Goal: Entertainment & Leisure: Consume media (video, audio)

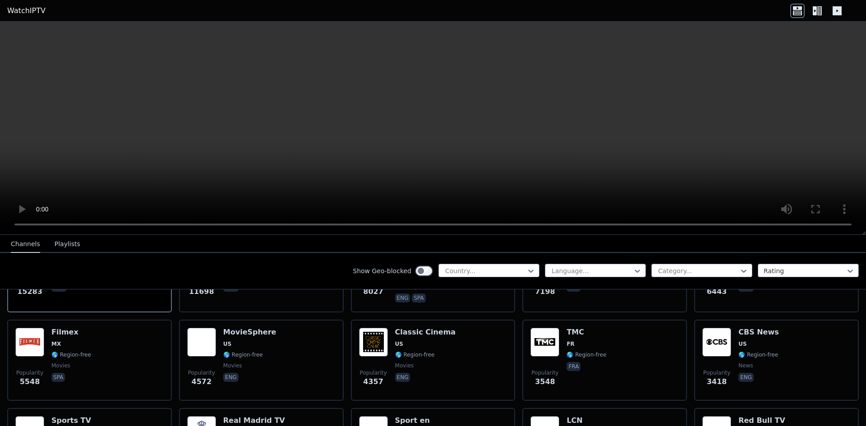
scroll to position [180, 0]
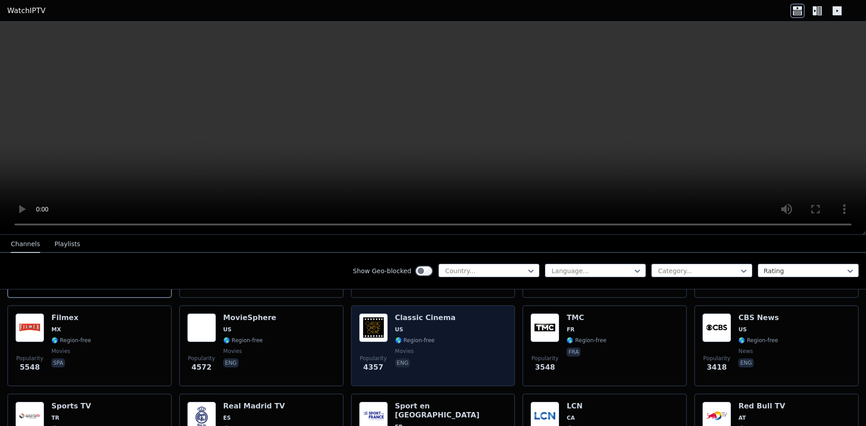
click at [420, 337] on span "🌎 Region-free" at bounding box center [415, 340] width 40 height 7
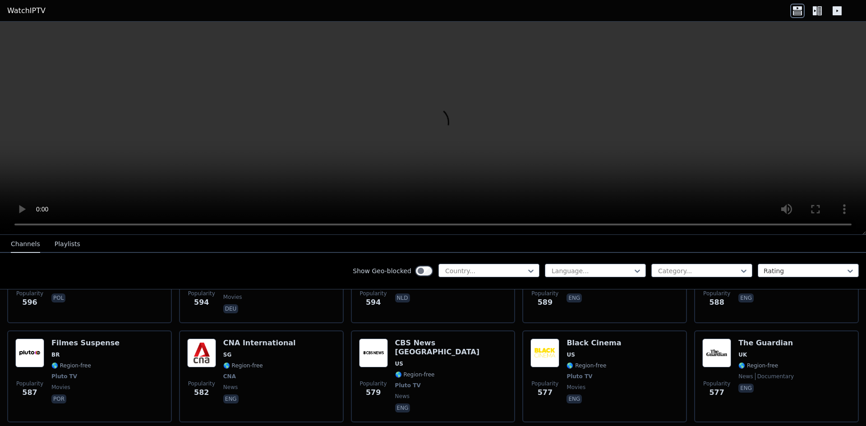
scroll to position [2750, 0]
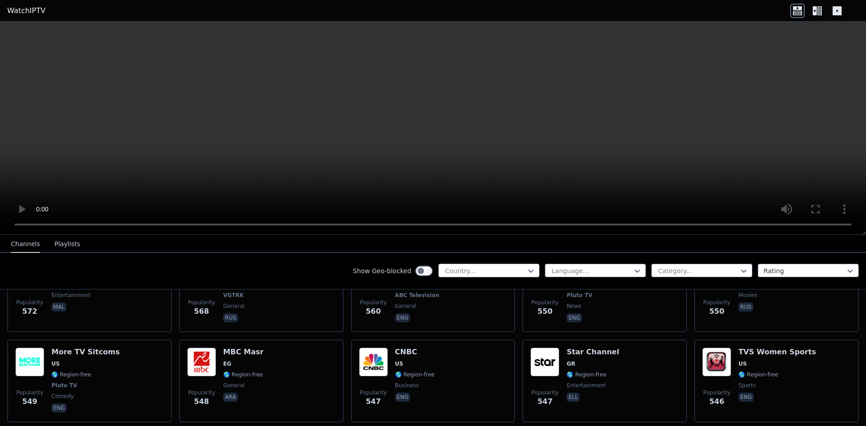
click at [500, 264] on div "Country..." at bounding box center [488, 271] width 101 height 14
type input "***"
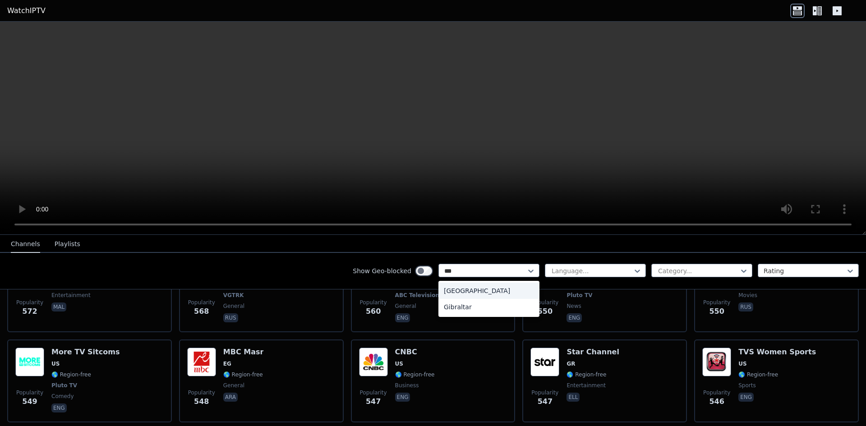
click at [455, 293] on div "[GEOGRAPHIC_DATA]" at bounding box center [488, 291] width 101 height 16
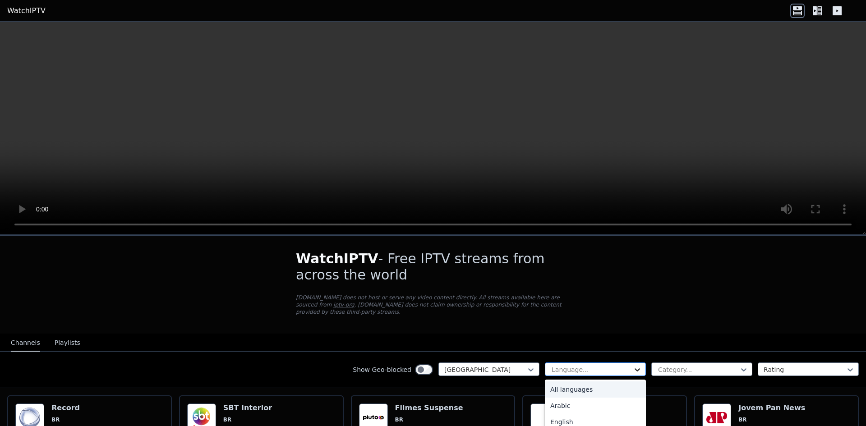
click at [633, 365] on icon at bounding box center [637, 369] width 9 height 9
click at [571, 381] on div "All languages" at bounding box center [595, 389] width 101 height 16
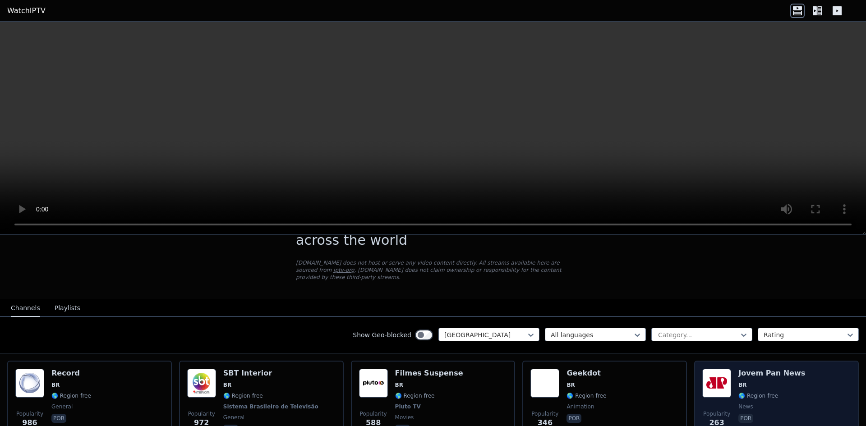
scroll to position [90, 0]
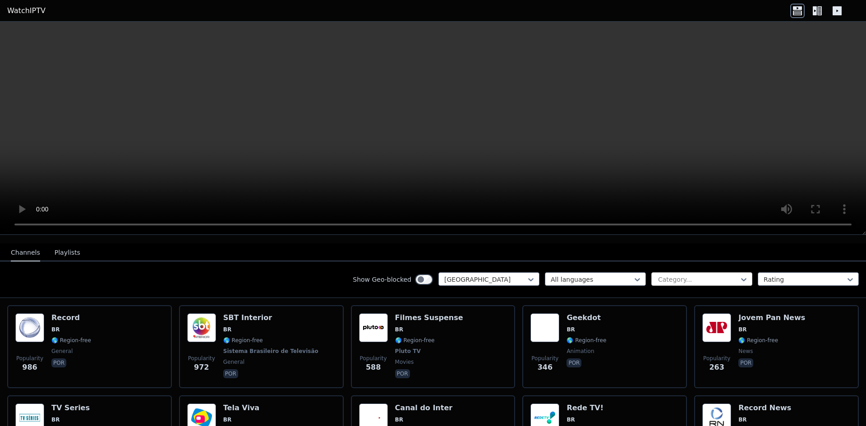
click at [671, 275] on div at bounding box center [698, 279] width 82 height 9
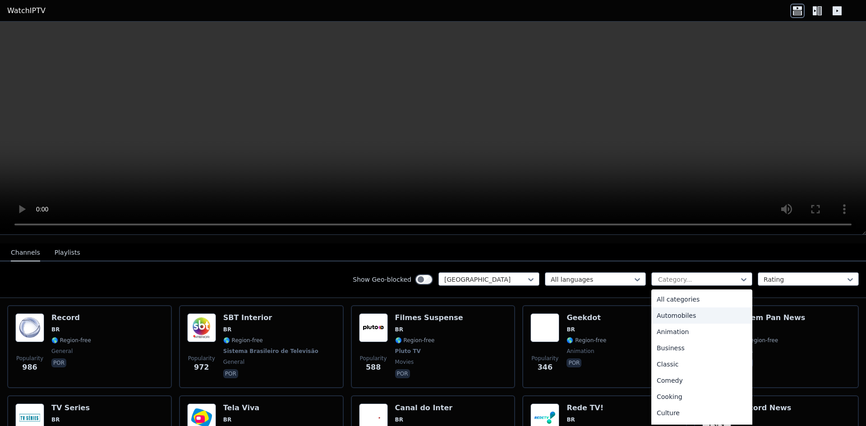
click at [674, 311] on div "Automobiles" at bounding box center [701, 315] width 101 height 16
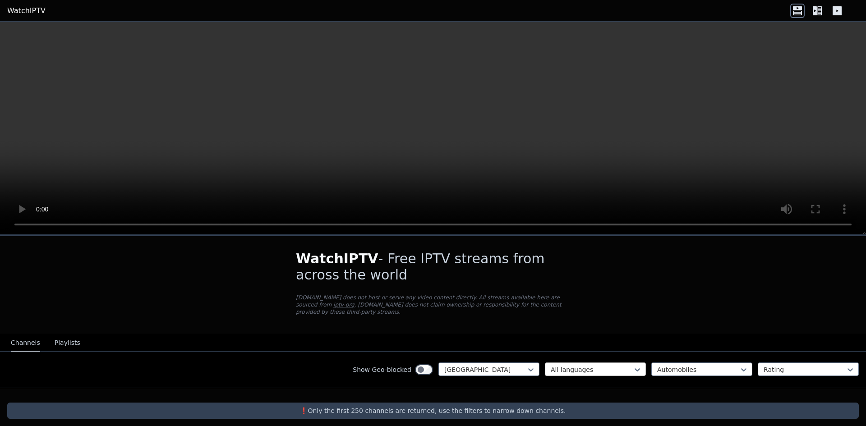
click at [598, 365] on div at bounding box center [591, 369] width 82 height 9
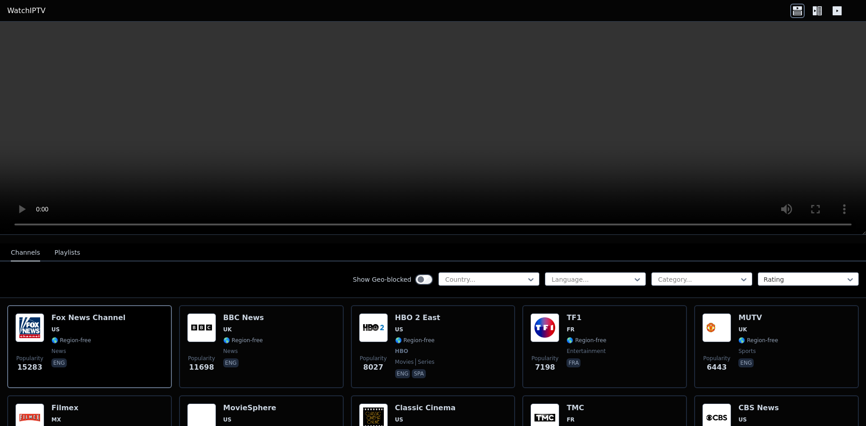
scroll to position [316, 0]
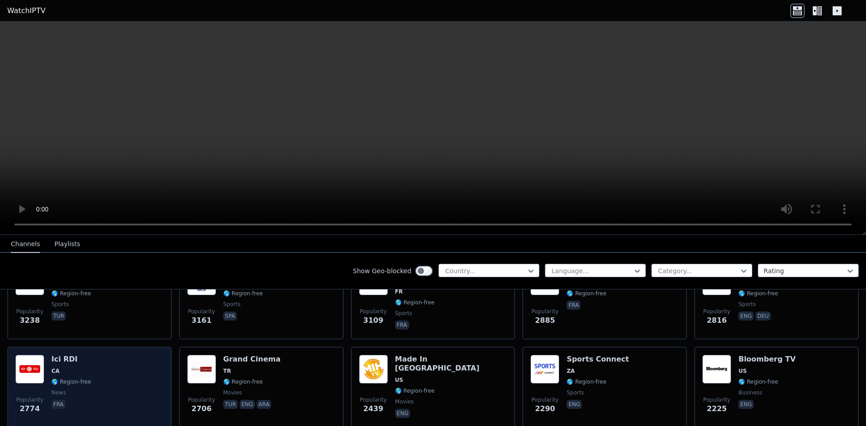
click at [32, 355] on img at bounding box center [29, 369] width 29 height 29
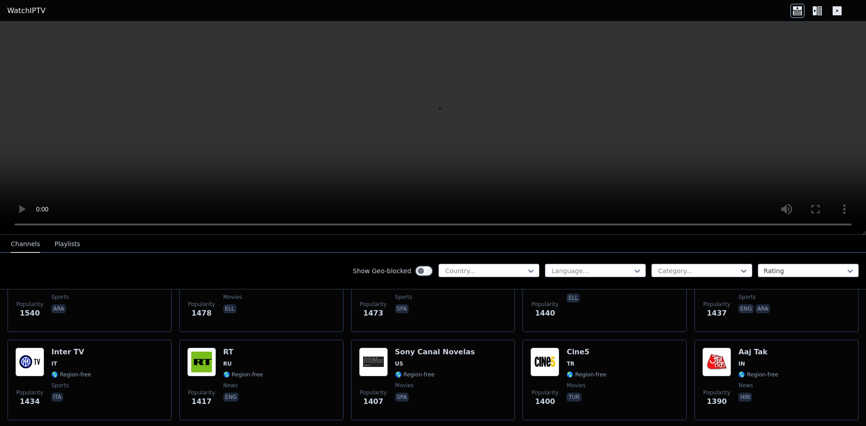
scroll to position [992, 0]
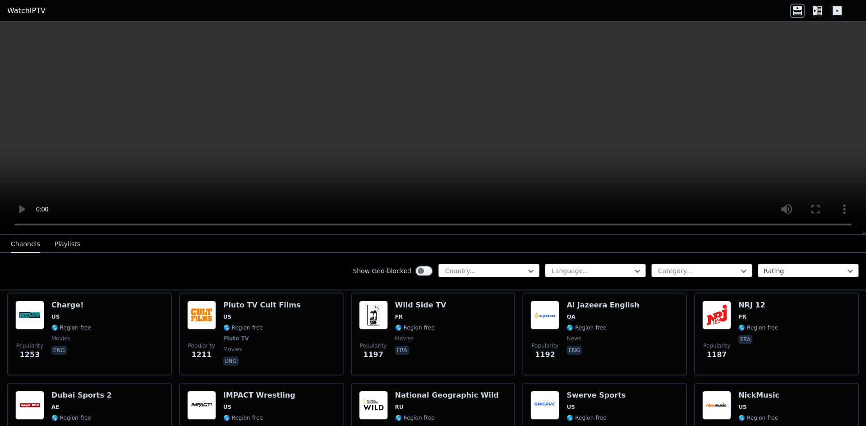
click at [500, 272] on div at bounding box center [485, 270] width 82 height 9
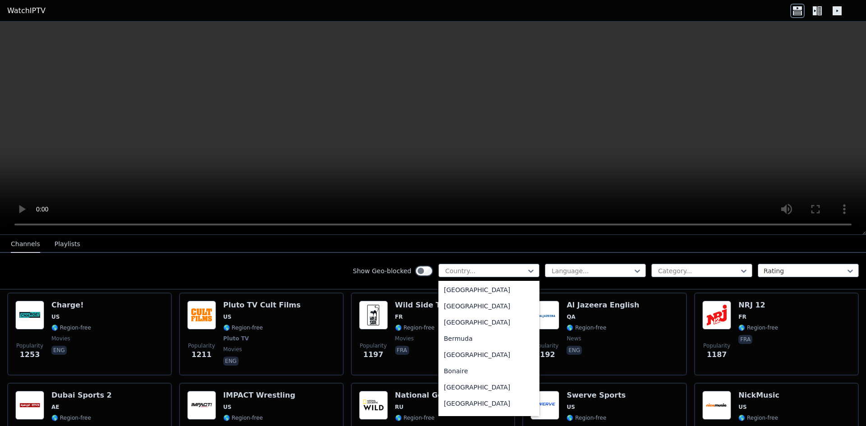
scroll to position [316, 0]
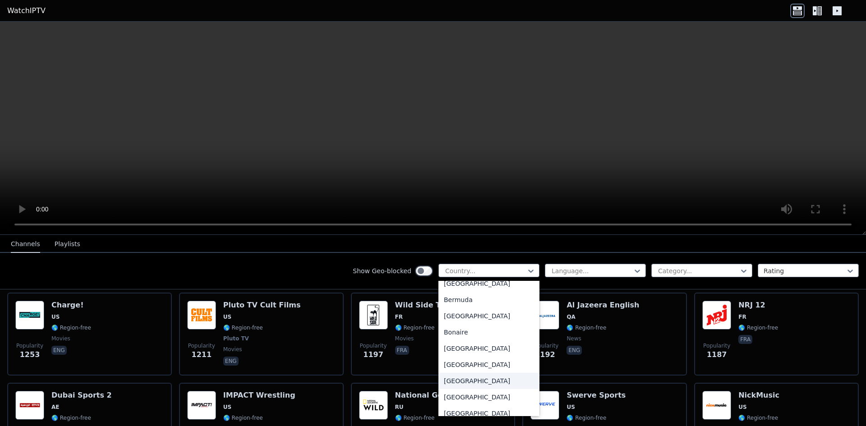
click at [460, 376] on div "[GEOGRAPHIC_DATA]" at bounding box center [488, 381] width 101 height 16
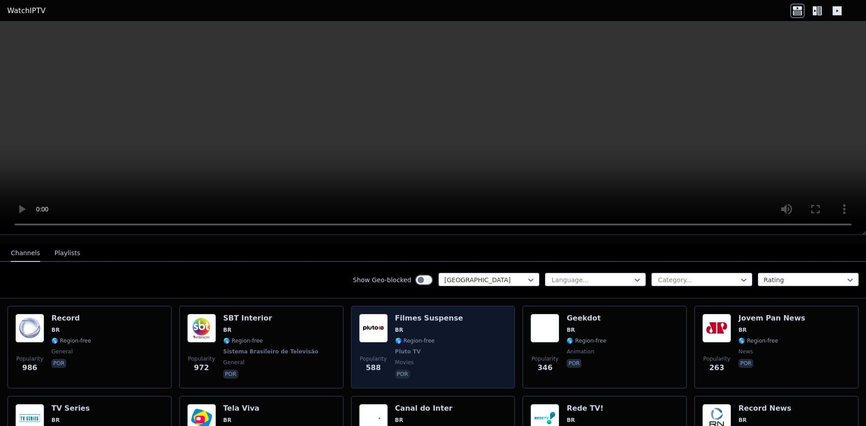
scroll to position [90, 0]
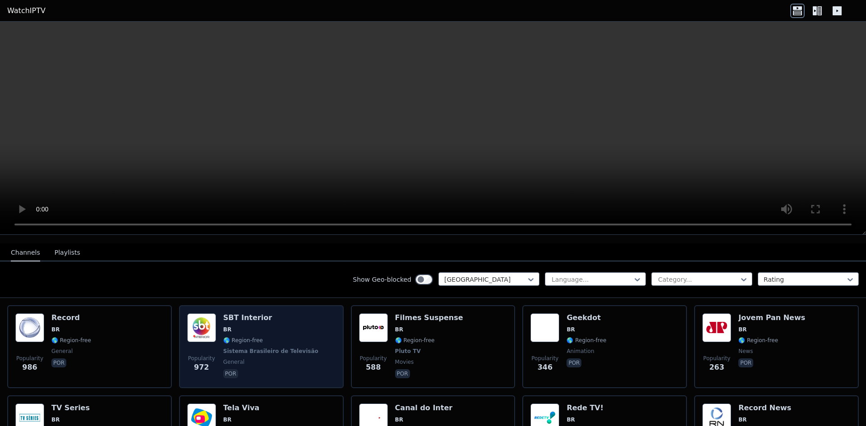
click at [218, 332] on div "Popularity 972 SBT Interior BR 🌎 Region-free Sistema Brasileiro de Televisão ge…" at bounding box center [261, 346] width 148 height 67
click at [235, 339] on div "SBT Interior BR 🌎 Region-free Sistema Brasileiro de Televisão general por" at bounding box center [271, 346] width 97 height 67
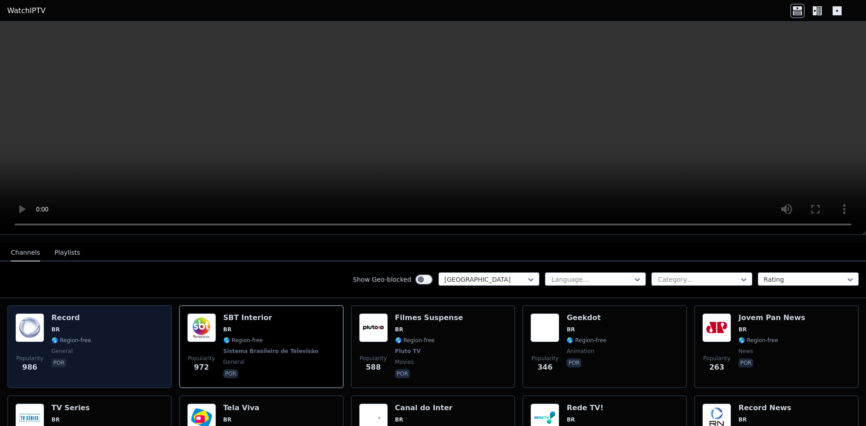
click at [110, 328] on div "Popularity 986 Record BR 🌎 Region-free general por" at bounding box center [89, 346] width 148 height 67
